Goal: Information Seeking & Learning: Learn about a topic

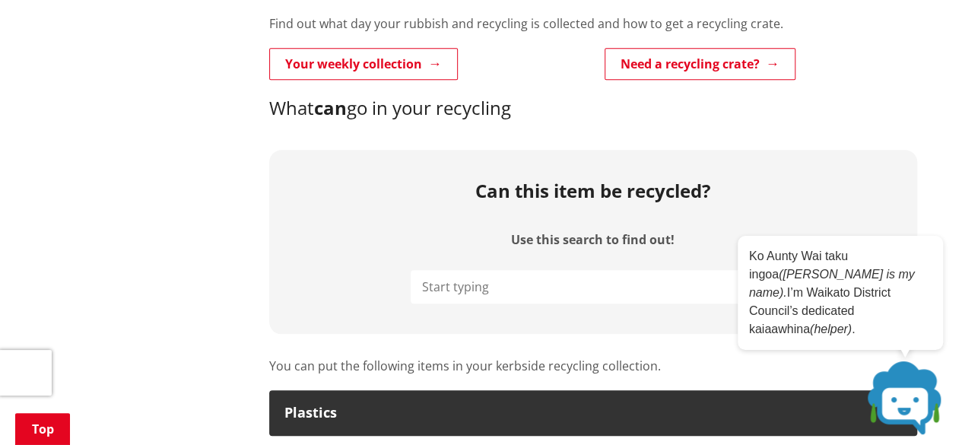
scroll to position [749, 0]
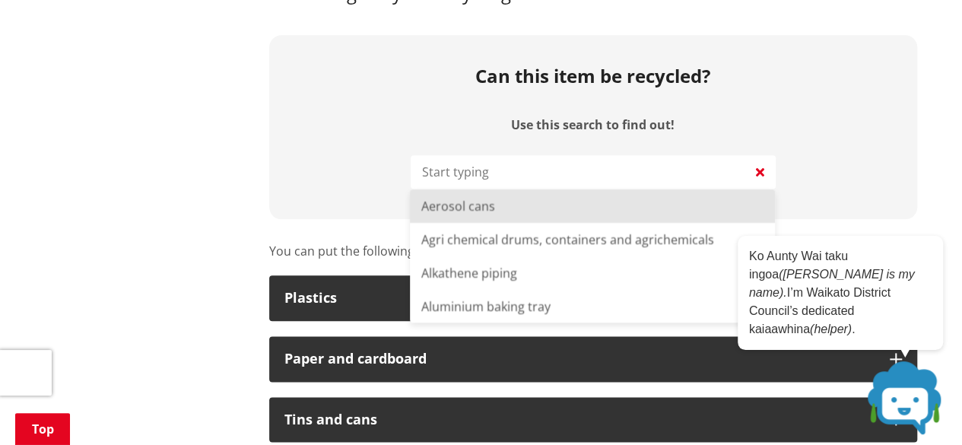
click at [459, 176] on input "Use this search to find out!" at bounding box center [593, 171] width 365 height 33
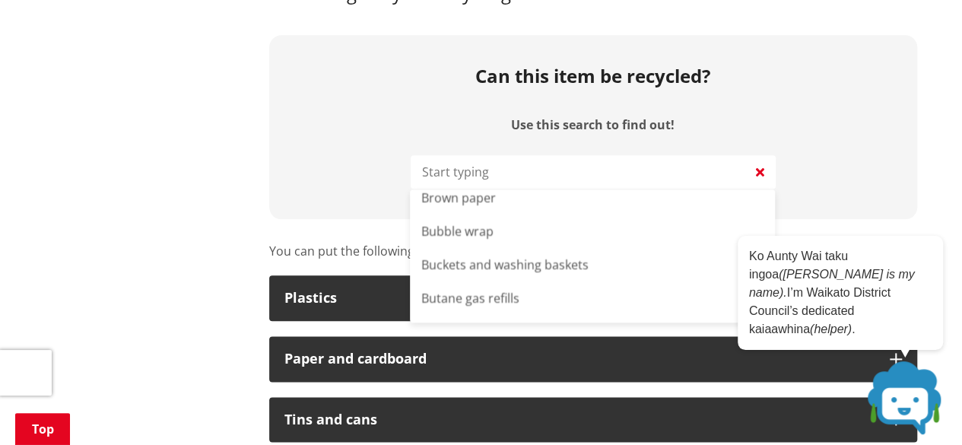
scroll to position [0, 0]
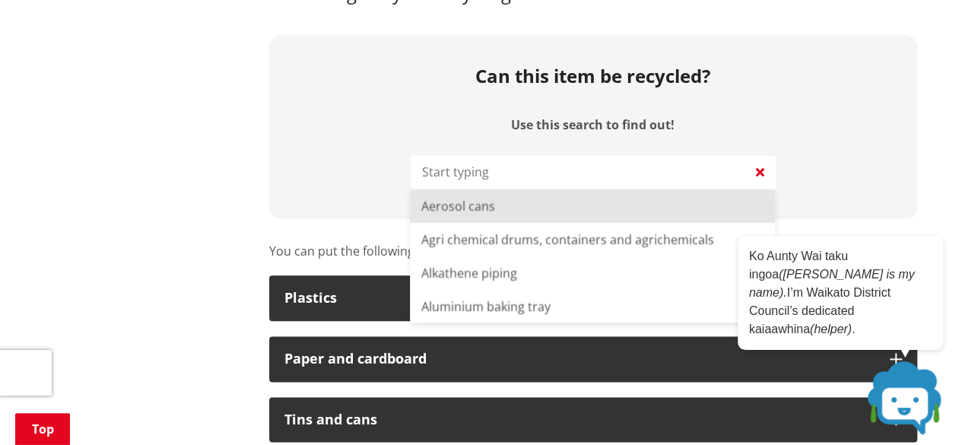
click at [485, 168] on input "Use this search to find out!" at bounding box center [593, 171] width 365 height 33
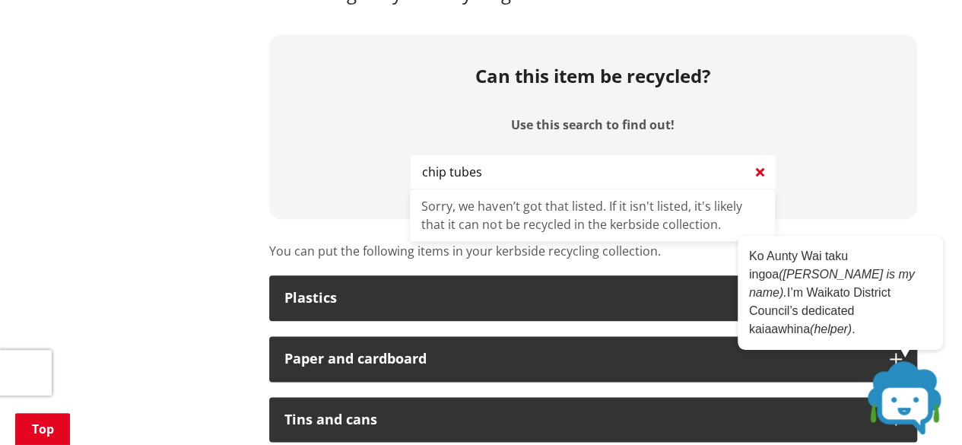
click at [506, 170] on input "chip tubes" at bounding box center [593, 171] width 365 height 33
click at [421, 167] on input "chip tube" at bounding box center [593, 171] width 365 height 33
type input "potato chip tube"
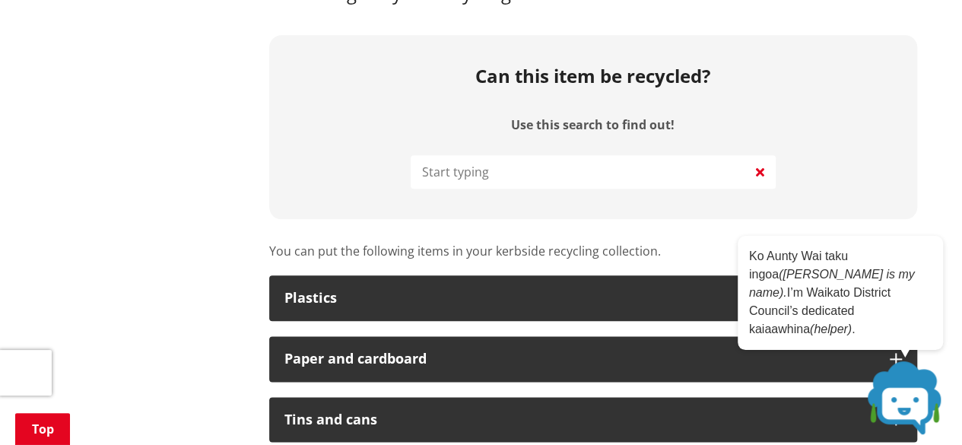
click at [904, 182] on div "Can this item be recycled? Use this search to find out!" at bounding box center [593, 127] width 648 height 184
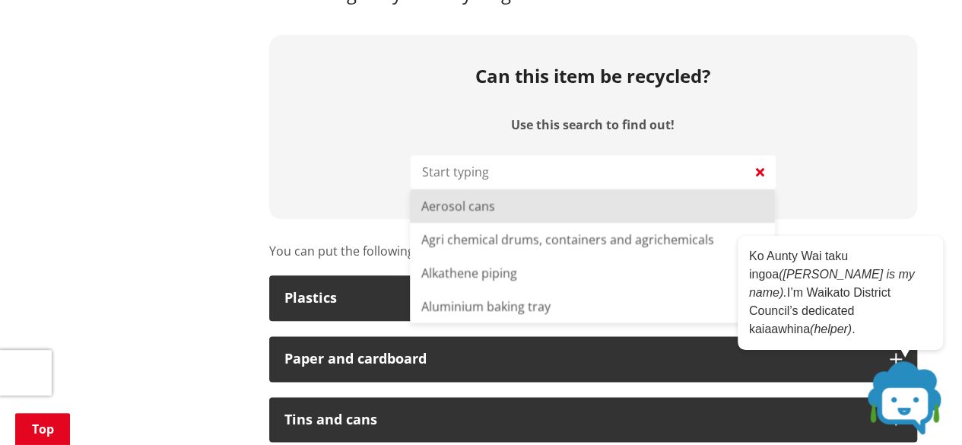
click at [600, 179] on input "Use this search to find out!" at bounding box center [593, 171] width 365 height 33
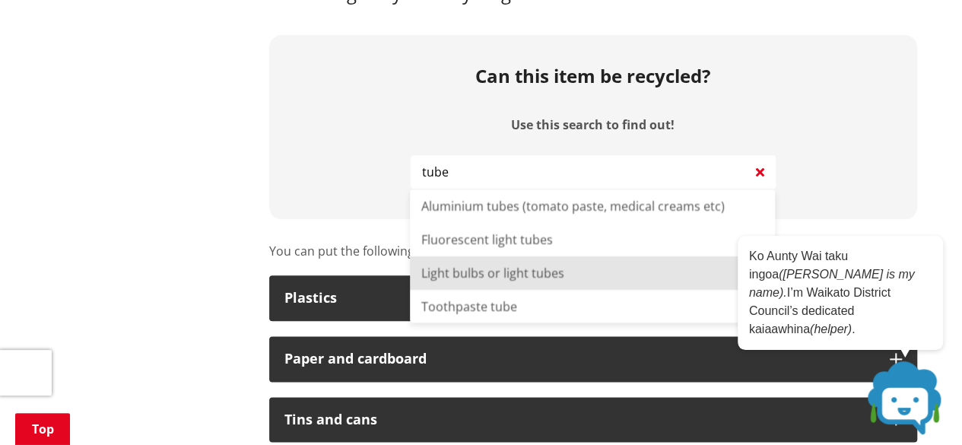
click at [554, 259] on li "Light bulbs or light tubes" at bounding box center [592, 272] width 365 height 33
type input "Light bulbs or light tubes"
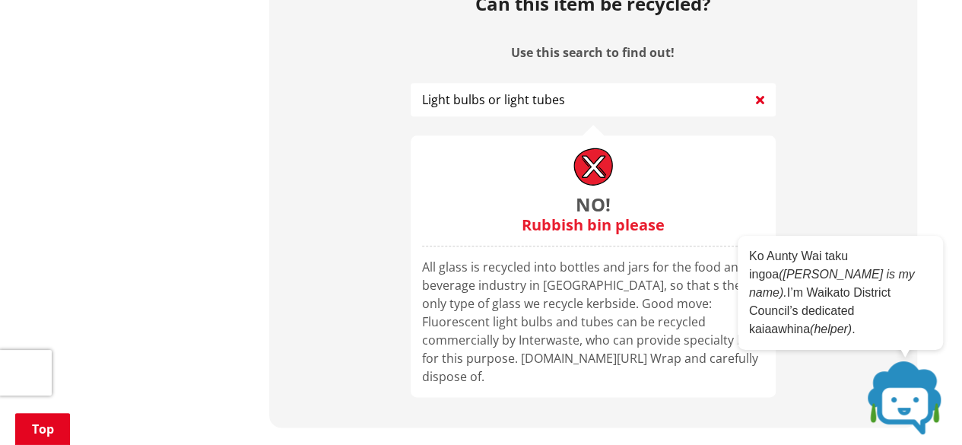
click at [757, 100] on icon at bounding box center [760, 99] width 8 height 18
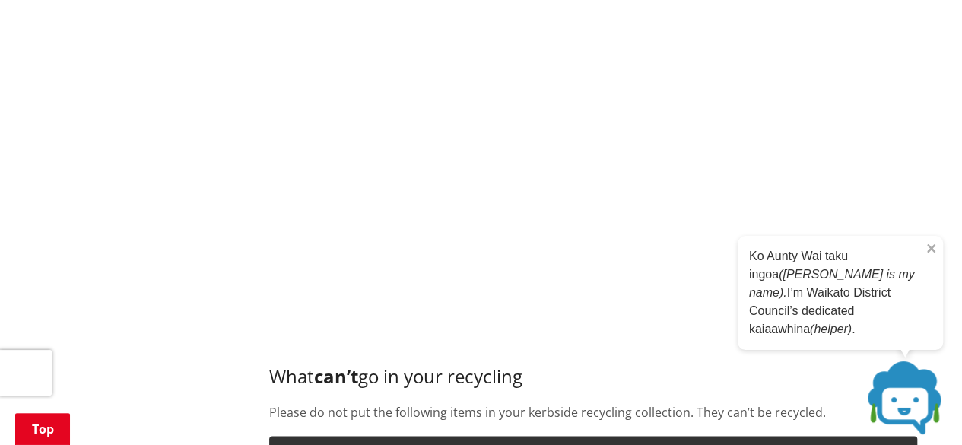
scroll to position [1281, 0]
click at [931, 252] on icon "Close" at bounding box center [931, 248] width 8 height 8
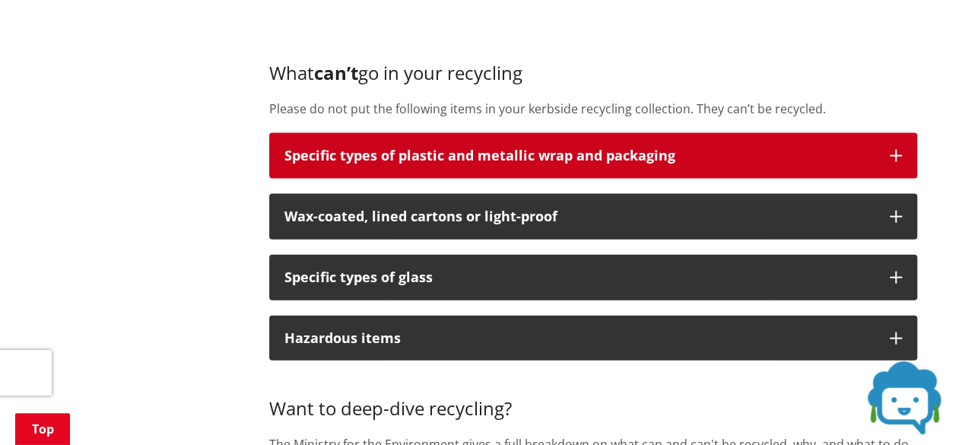
scroll to position [1585, 0]
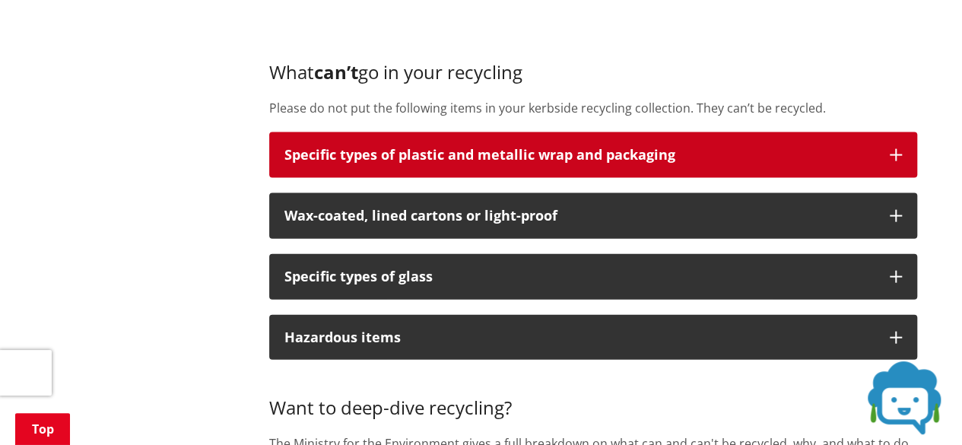
click at [456, 158] on div "Specific types of plastic and metallic wrap and packaging" at bounding box center [579, 155] width 590 height 15
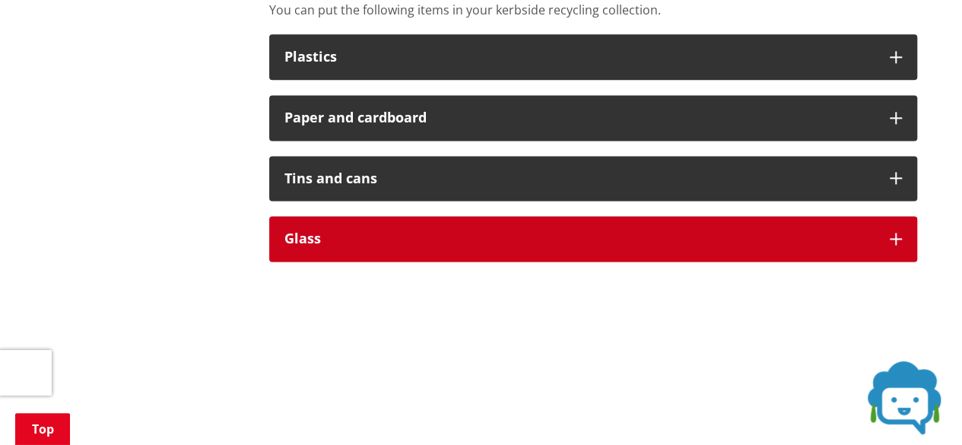
scroll to position [989, 0]
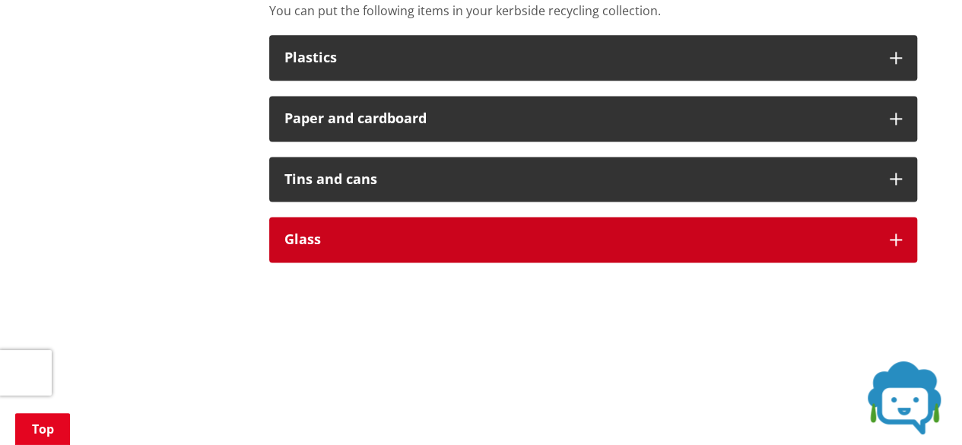
click at [415, 236] on div "Glass" at bounding box center [579, 239] width 590 height 15
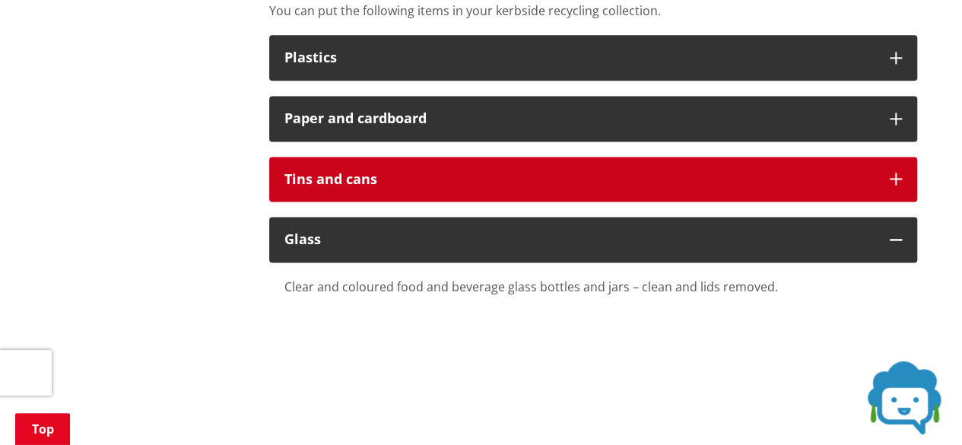
click at [415, 186] on button "Tins and cans" at bounding box center [593, 180] width 648 height 46
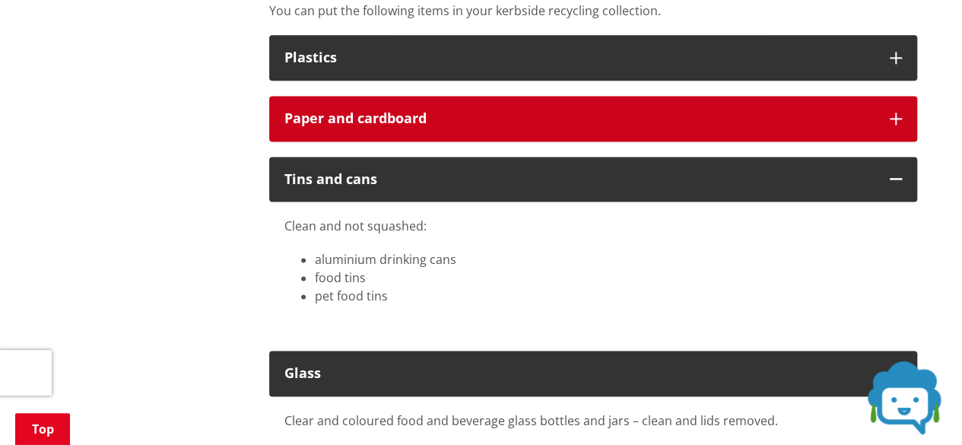
click at [431, 111] on div "Paper and cardboard" at bounding box center [579, 118] width 590 height 15
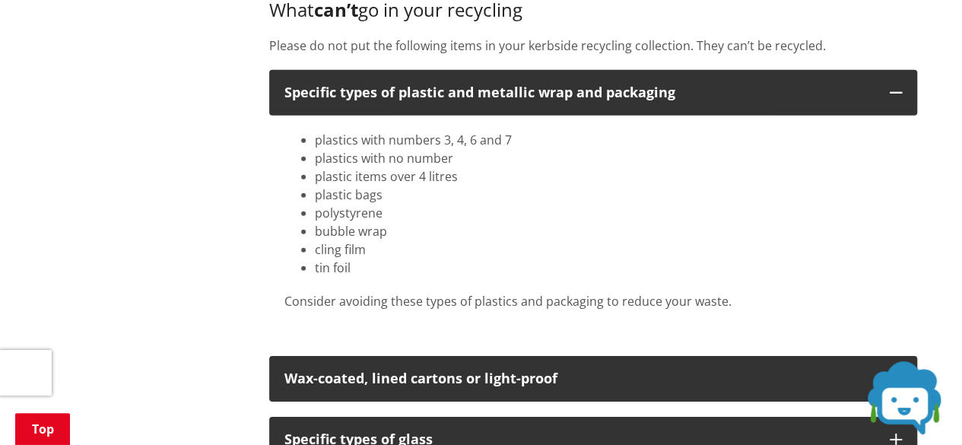
scroll to position [2195, 0]
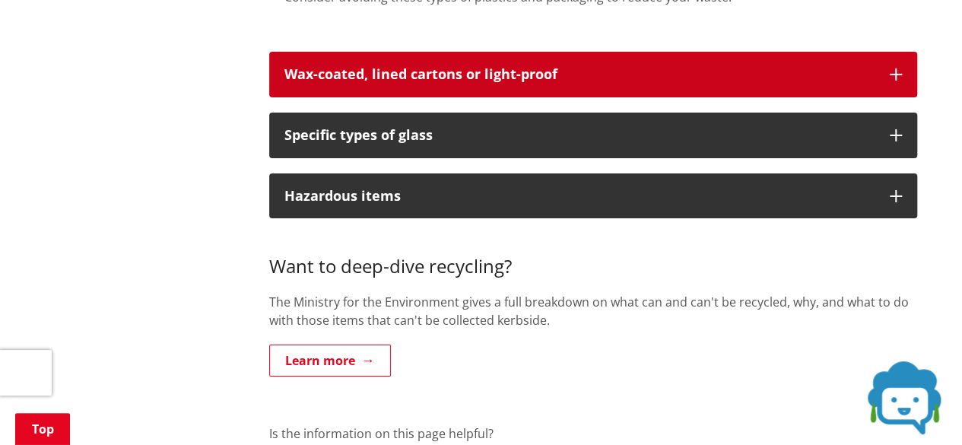
click at [543, 78] on p "Wax-coated, lined cartons or light-proof" at bounding box center [579, 74] width 590 height 15
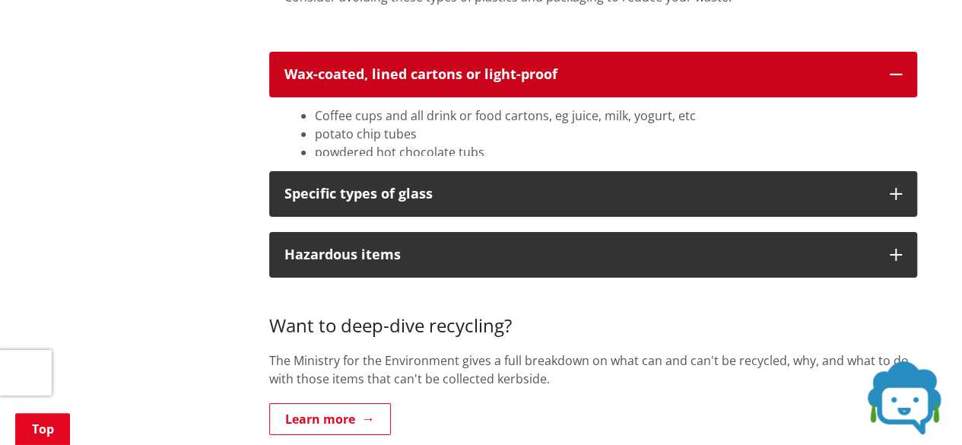
scroll to position [2499, 0]
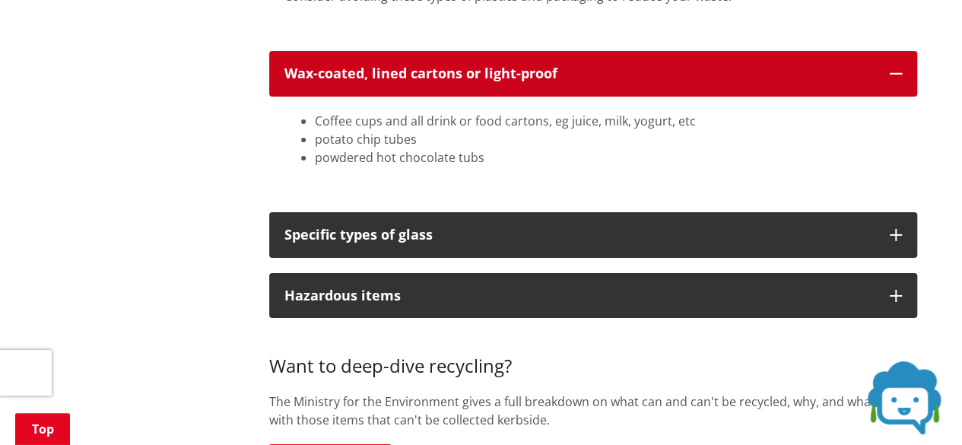
click at [543, 78] on p "Wax-coated, lined cartons or light-proof" at bounding box center [579, 73] width 590 height 15
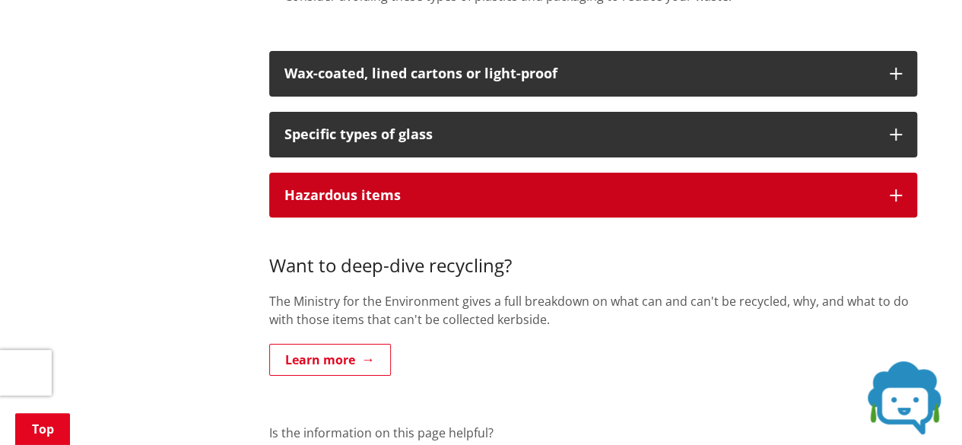
click at [535, 209] on button "Hazardous items" at bounding box center [593, 196] width 648 height 46
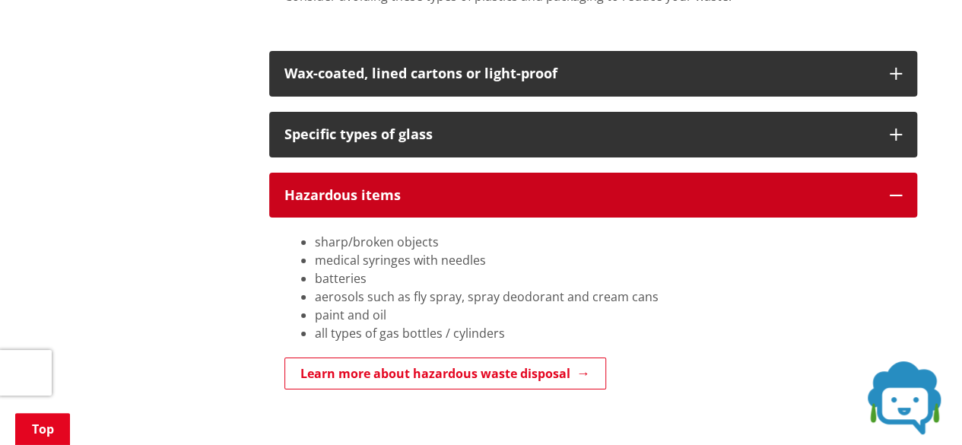
click at [535, 206] on button "Hazardous items" at bounding box center [593, 196] width 648 height 46
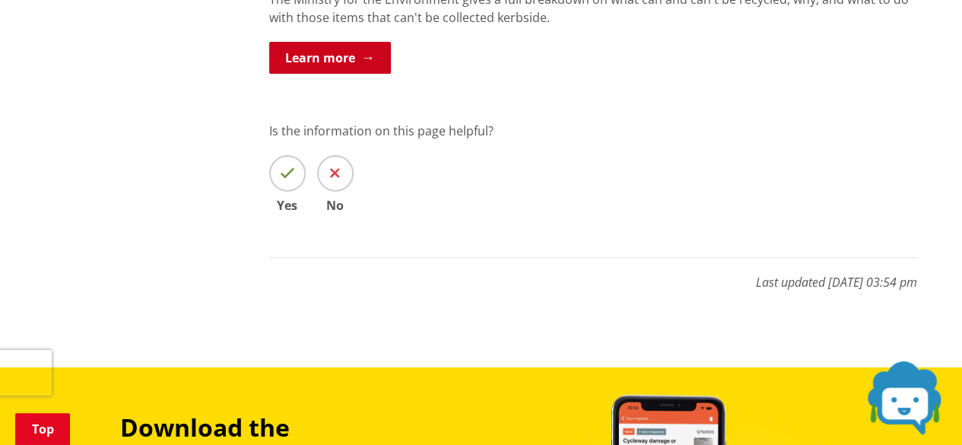
scroll to position [2803, 0]
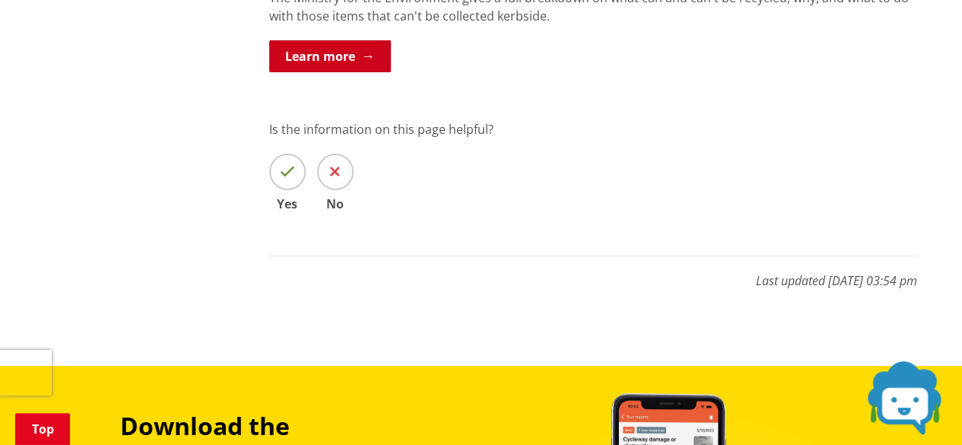
click at [360, 48] on link "Learn more" at bounding box center [330, 56] width 122 height 32
